Goal: Task Accomplishment & Management: Manage account settings

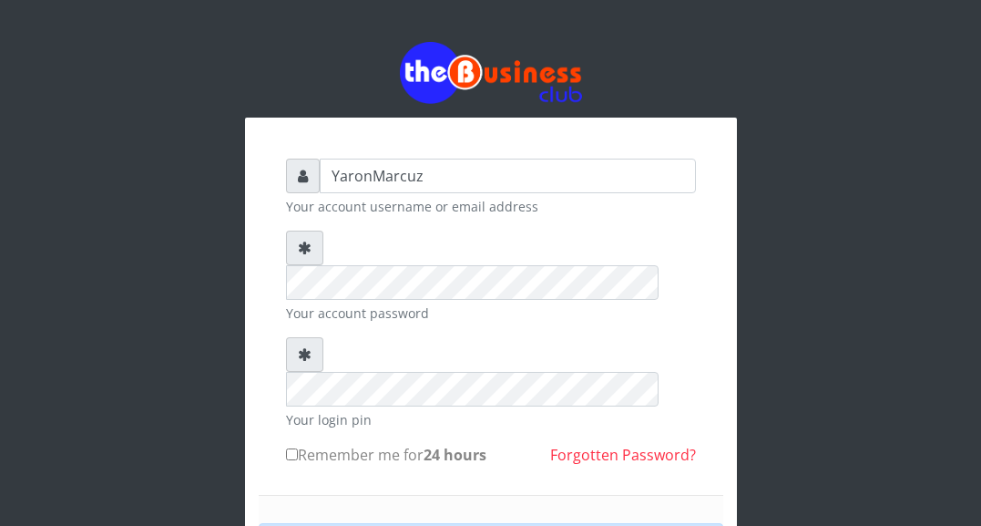
click at [292, 448] on input "Remember me for 24 hours" at bounding box center [292, 454] width 12 height 12
checkbox input "true"
